Goal: Information Seeking & Learning: Learn about a topic

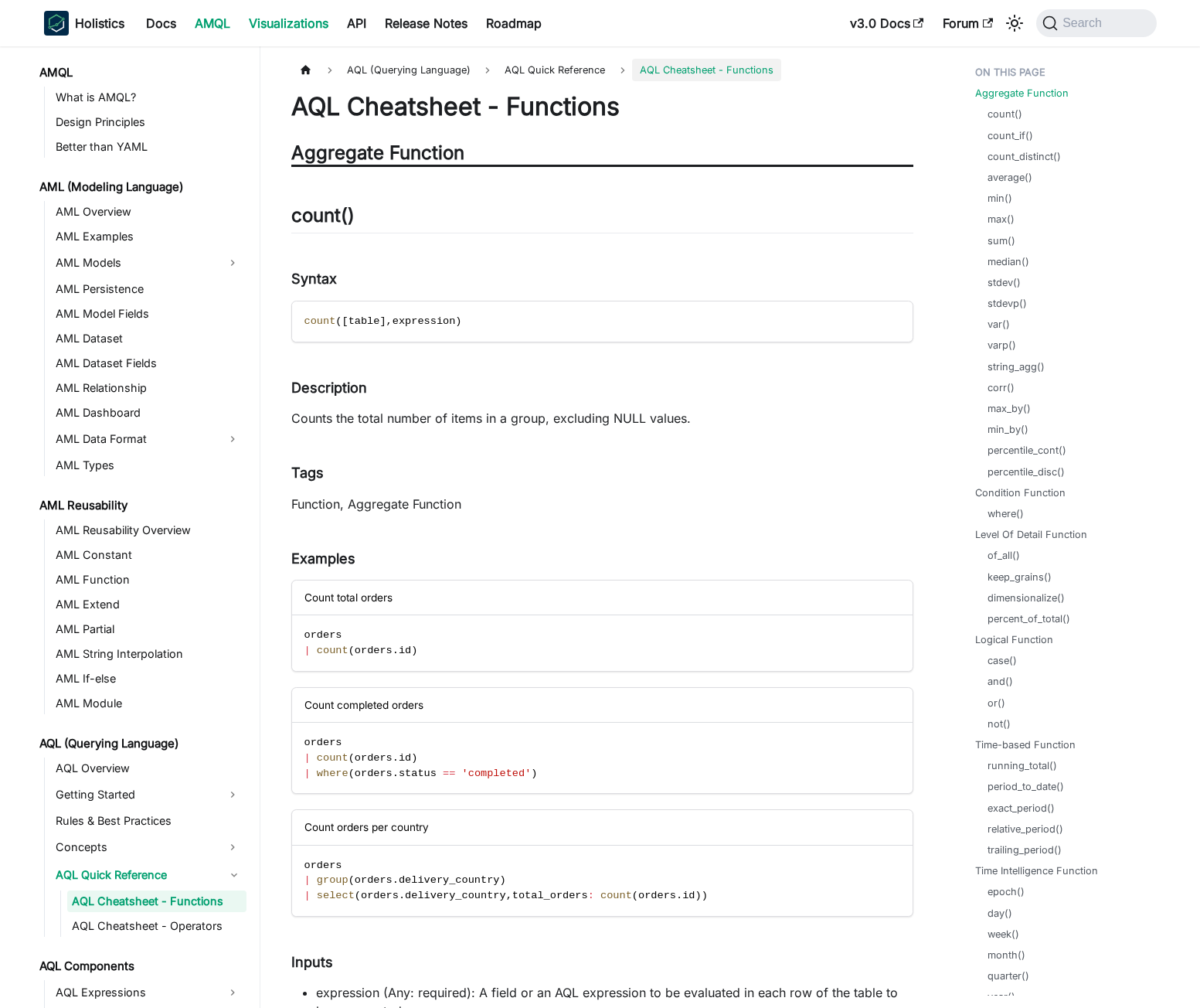
click at [269, 27] on link "Visualizations" at bounding box center [289, 23] width 98 height 25
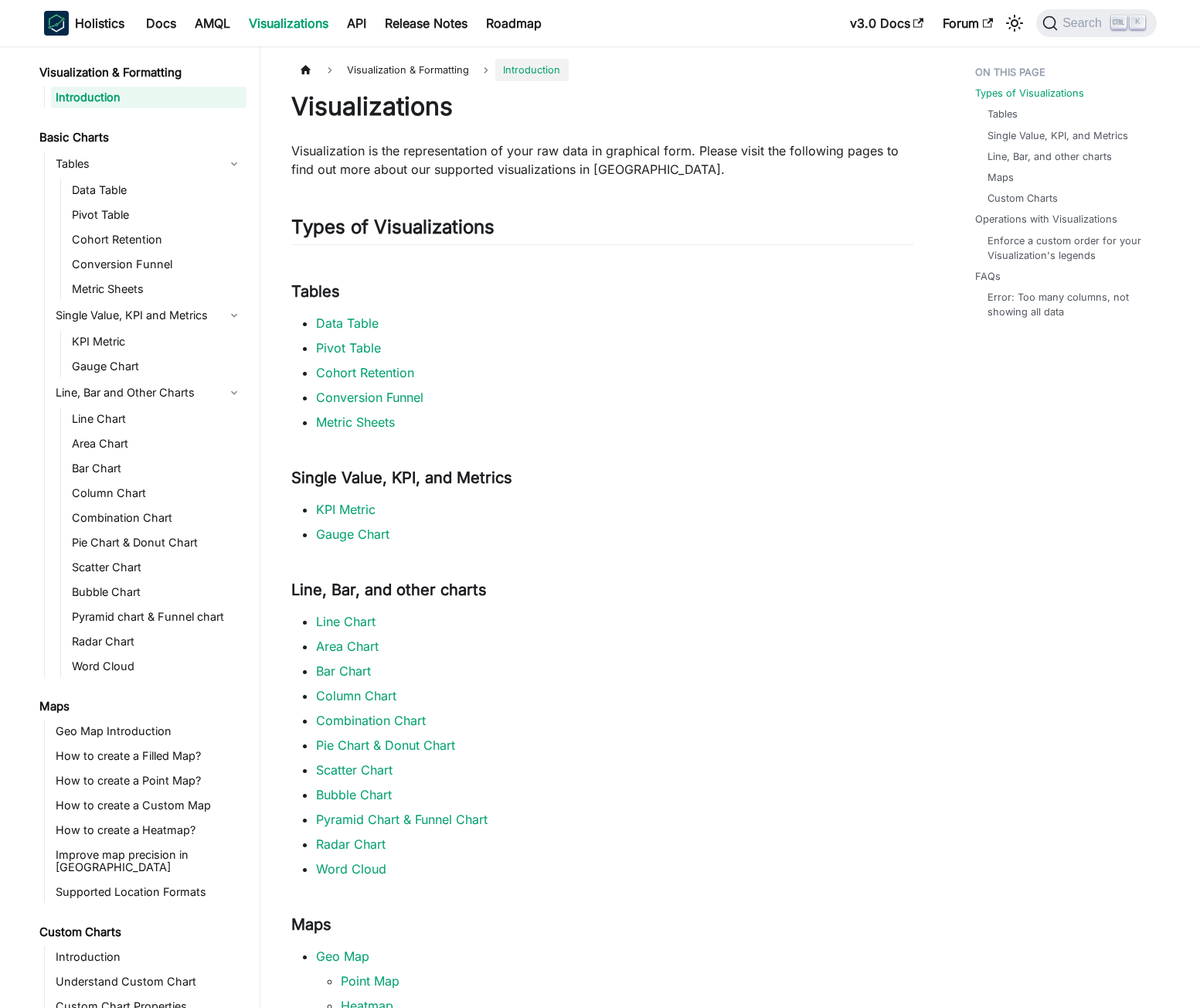
click at [91, 301] on ul "Tables Data Table Pivot Table Cohort Retention Conversion Funnel Metric Sheets …" at bounding box center [146, 414] width 203 height 525
click at [92, 289] on link "Metric Sheets" at bounding box center [156, 289] width 179 height 22
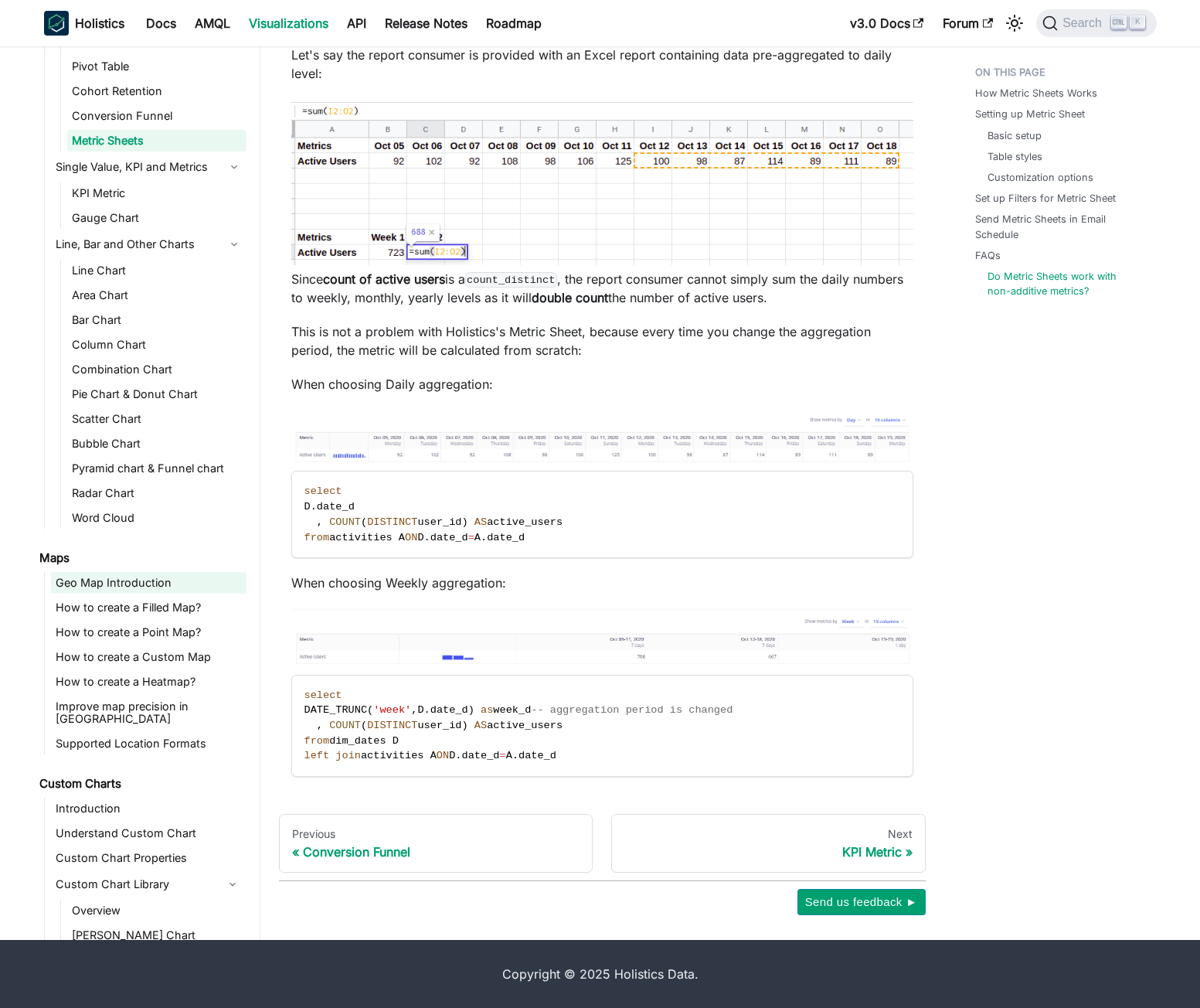
scroll to position [581, 0]
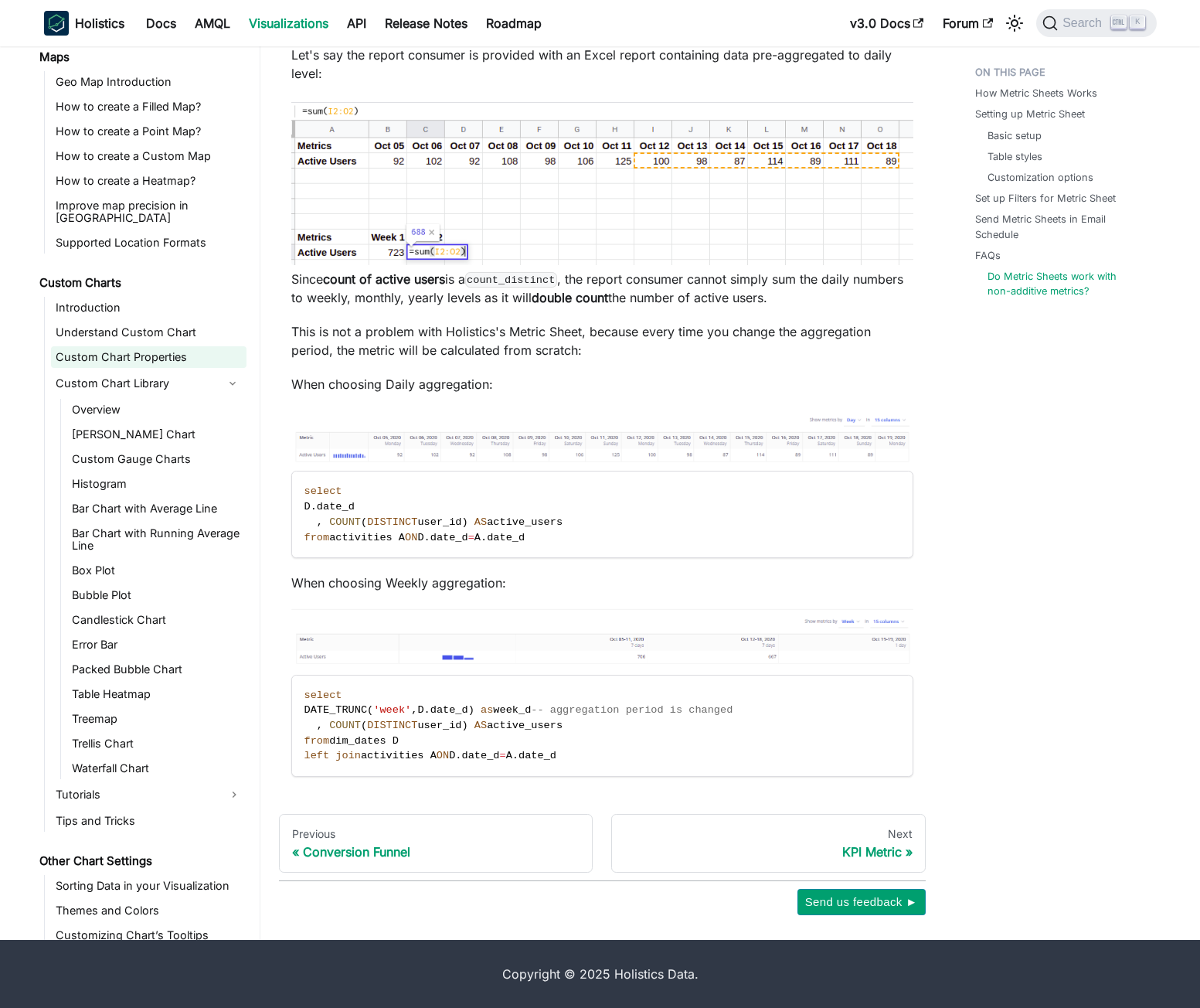
click at [166, 347] on link "Custom Chart Properties" at bounding box center [149, 357] width 196 height 22
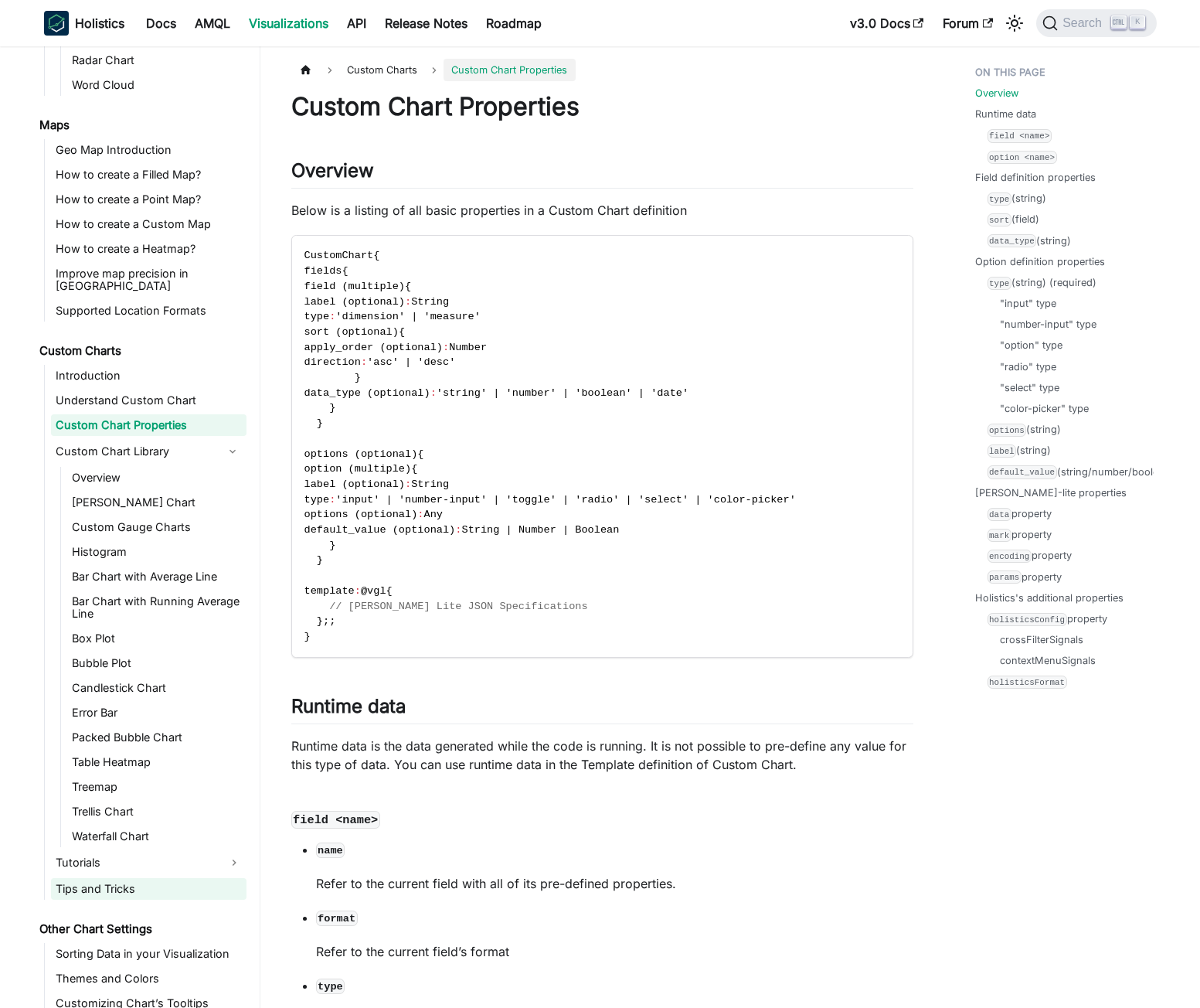
click at [109, 877] on link "Tips and Tricks" at bounding box center [149, 888] width 196 height 22
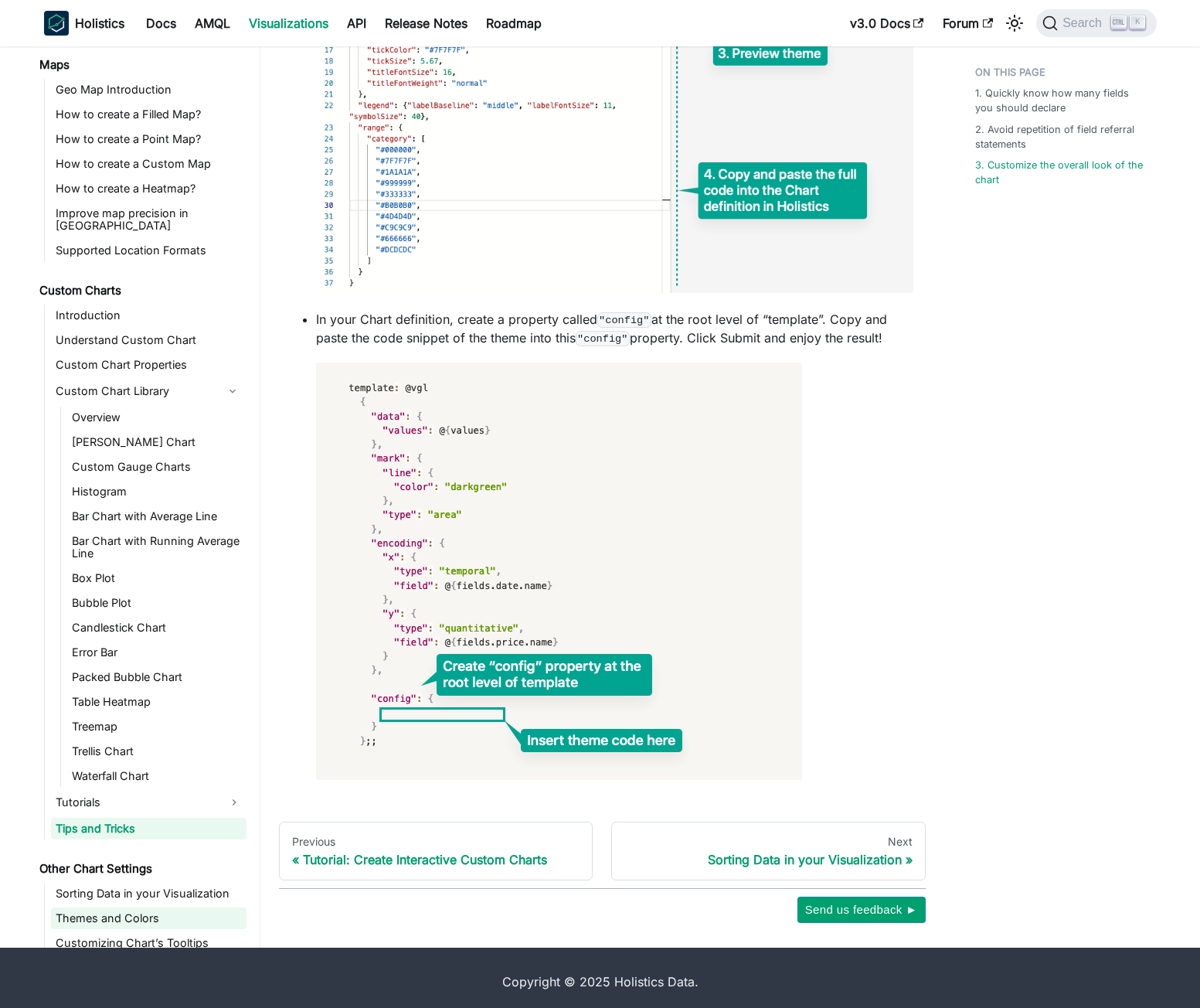
scroll to position [1876, 0]
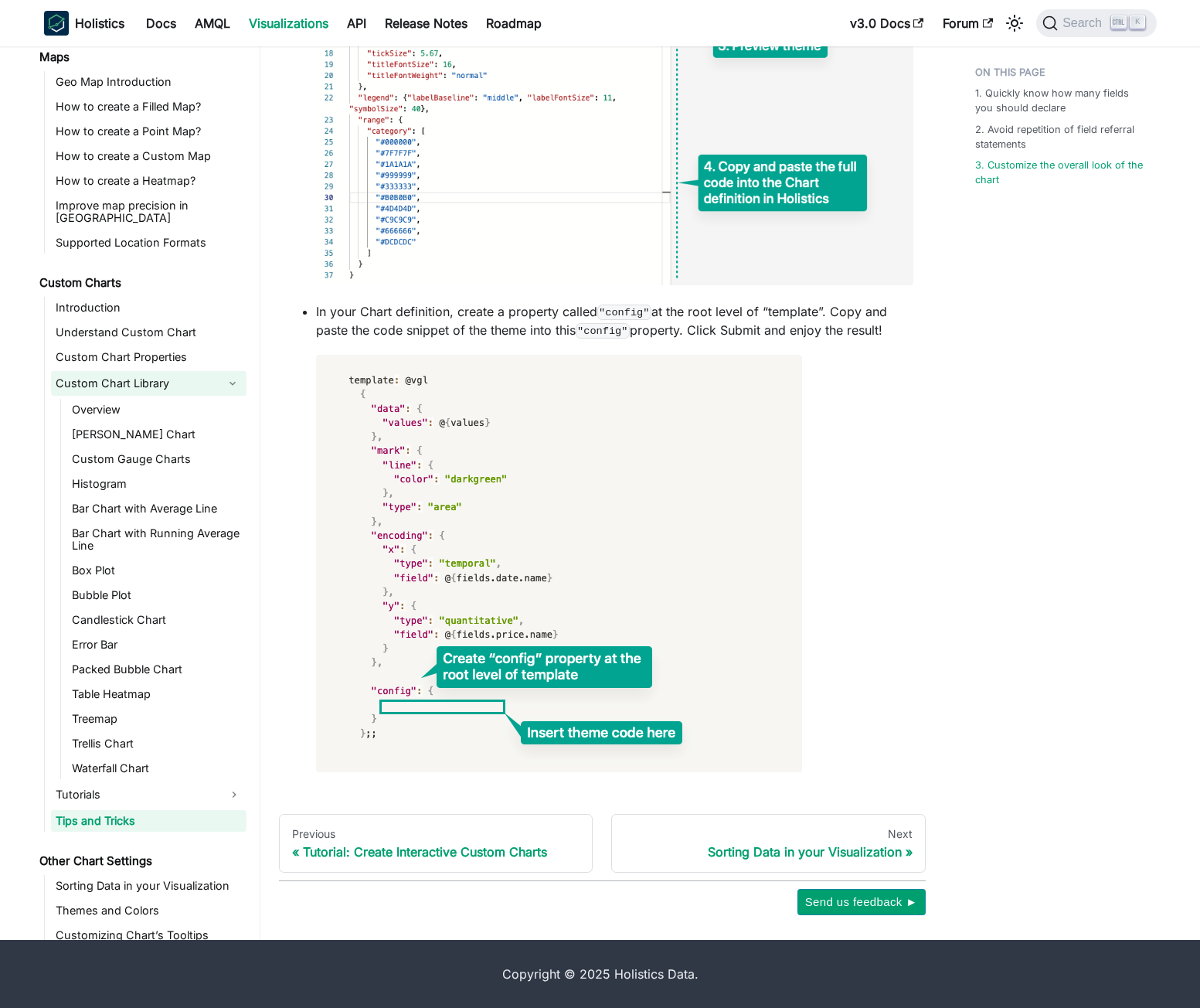
click at [227, 371] on button "Collapse sidebar category 'Custom Chart Library'" at bounding box center [232, 383] width 27 height 25
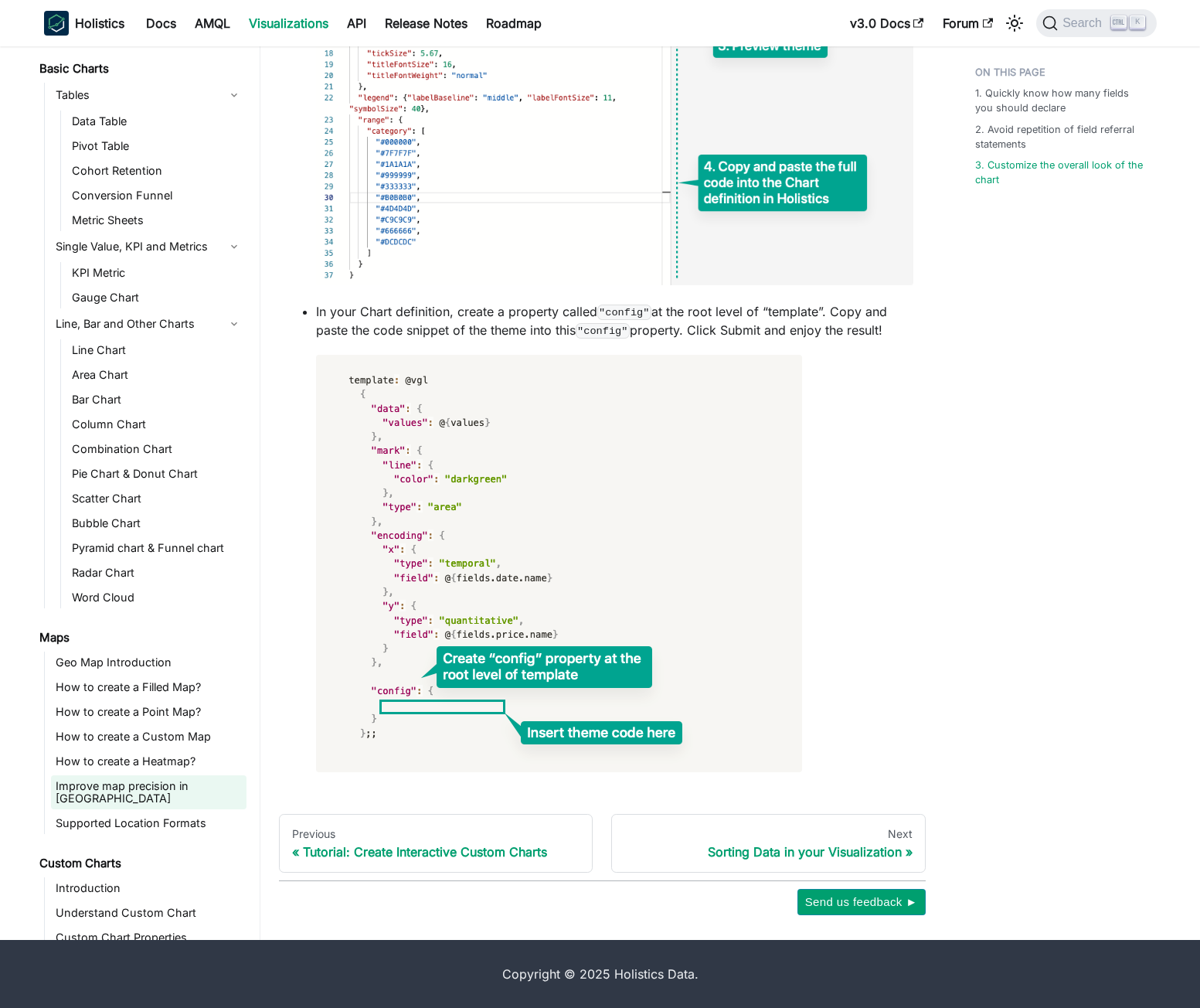
scroll to position [0, 0]
click at [121, 218] on link "Metric Sheets" at bounding box center [156, 221] width 179 height 22
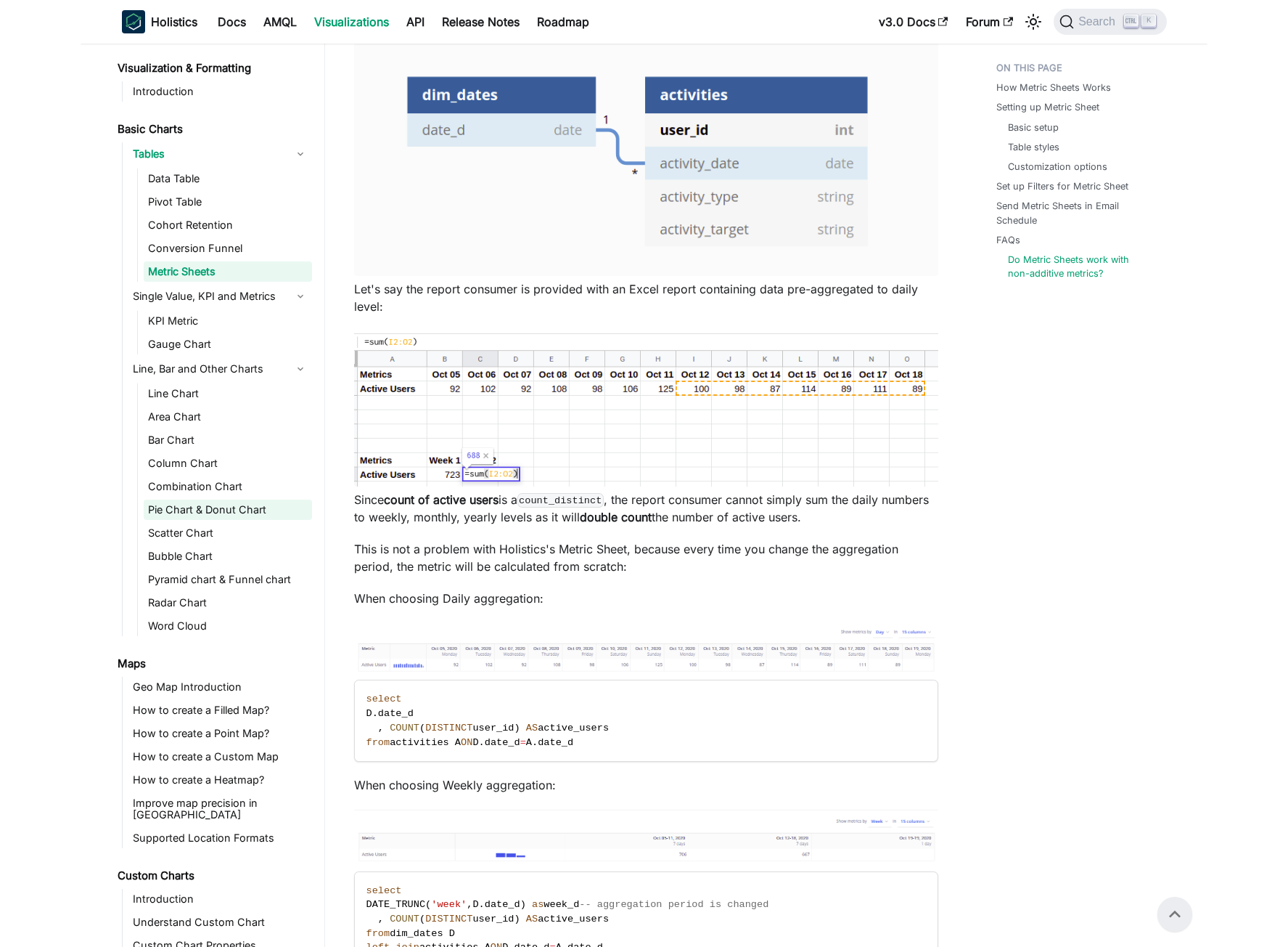
scroll to position [5069, 0]
